Goal: Task Accomplishment & Management: Manage account settings

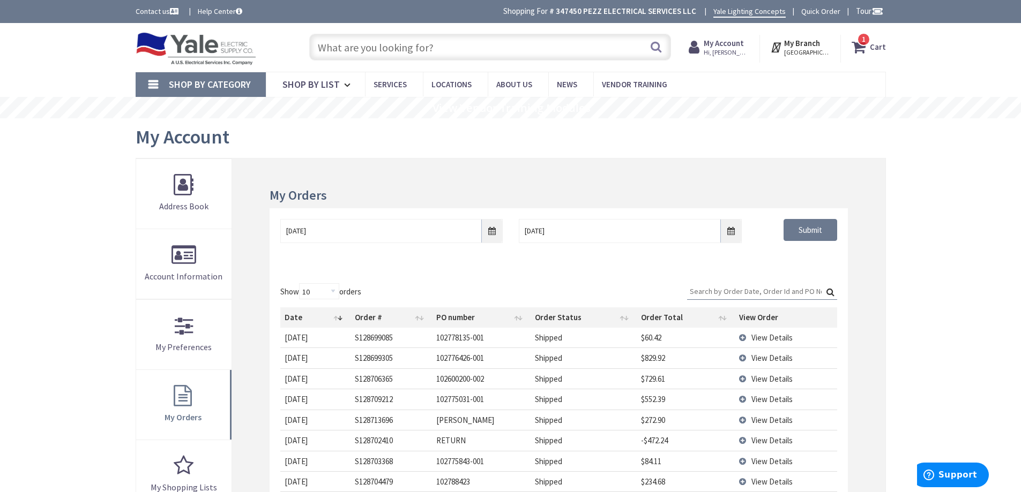
click at [485, 53] on input "text" at bounding box center [490, 47] width 362 height 27
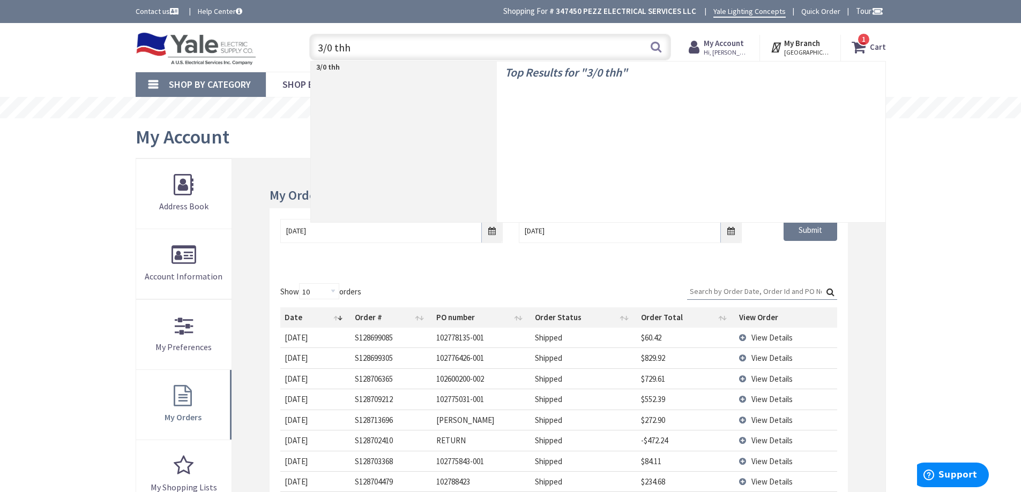
type input "3/0 thhn"
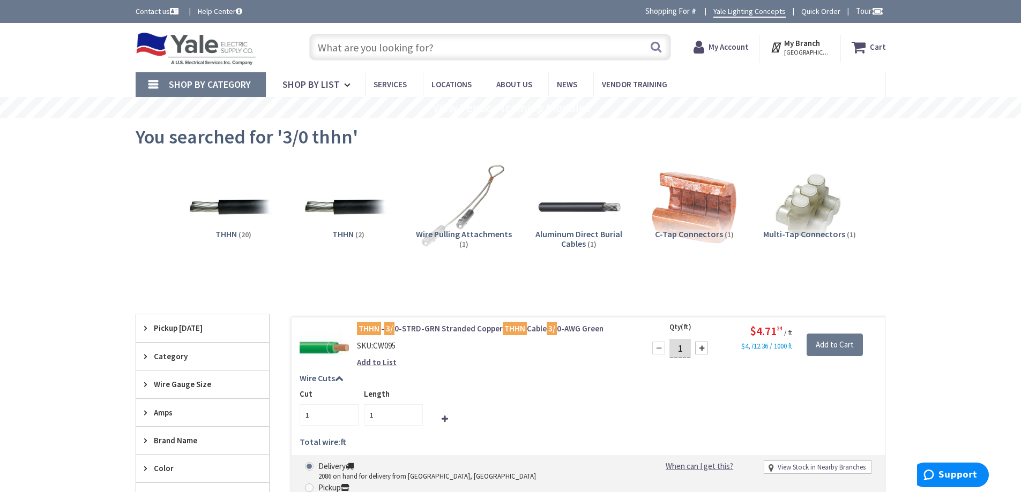
type input "[GEOGRAPHIC_DATA], [GEOGRAPHIC_DATA]"
drag, startPoint x: 715, startPoint y: 45, endPoint x: 712, endPoint y: 51, distance: 6.7
click at [715, 45] on strong "My Account" at bounding box center [724, 43] width 40 height 10
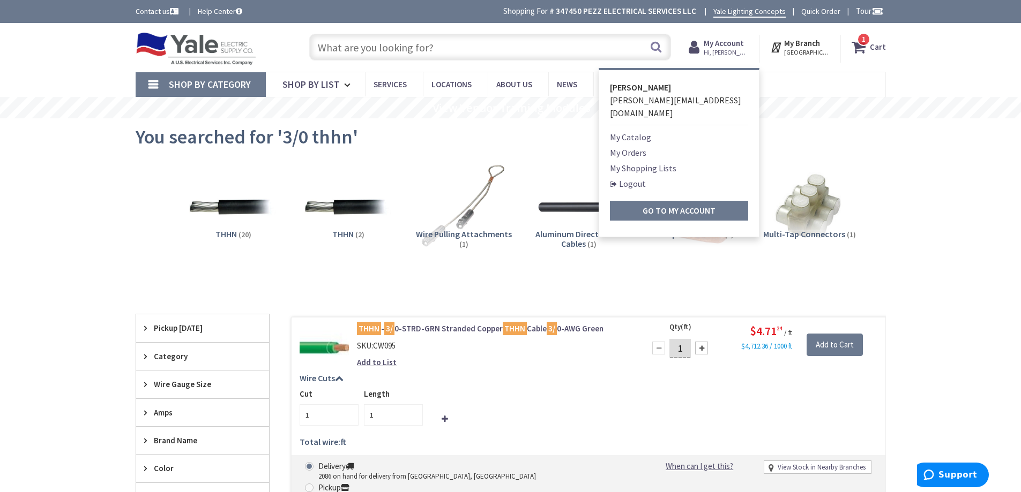
click at [632, 146] on link "My Orders" at bounding box center [628, 152] width 36 height 13
